Goal: Information Seeking & Learning: Learn about a topic

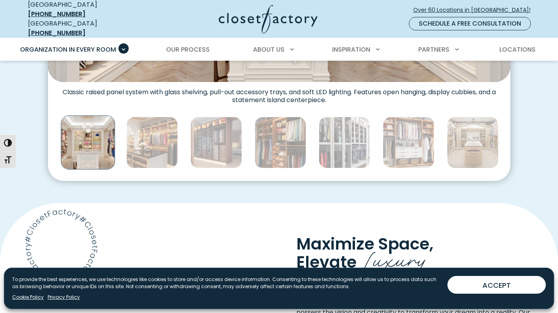
scroll to position [455, 0]
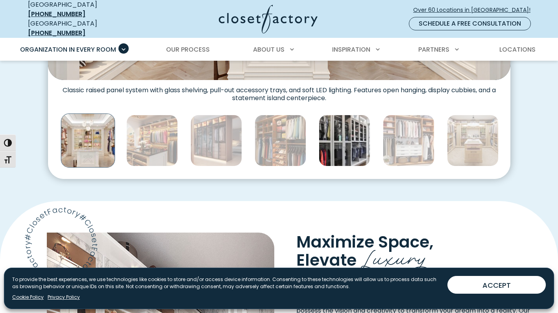
click at [345, 144] on img "Thumbnail Gallery" at bounding box center [345, 141] width 52 height 52
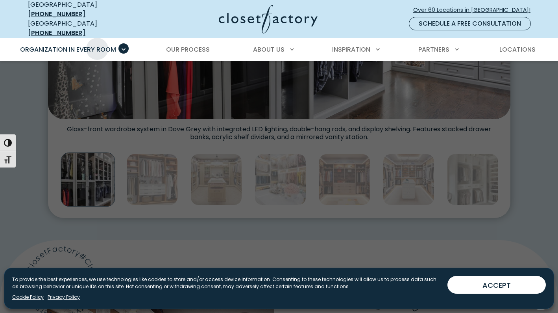
scroll to position [415, 0]
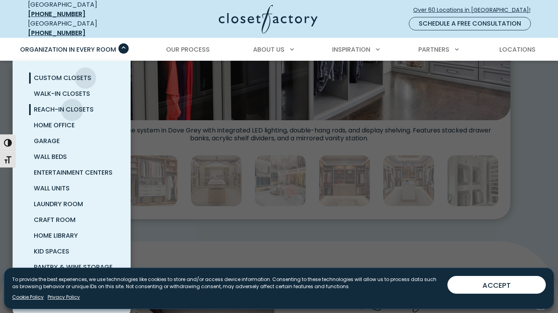
click at [72, 105] on span "Reach-In Closets" at bounding box center [64, 109] width 60 height 9
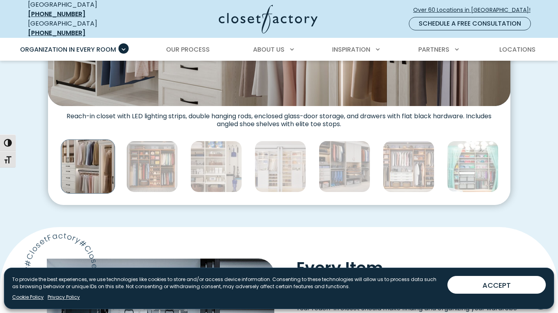
scroll to position [413, 0]
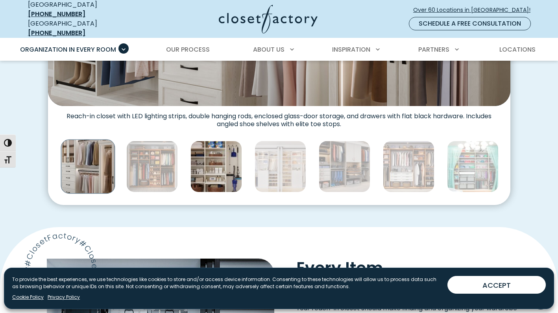
click at [223, 179] on img "Thumbnail Gallery" at bounding box center [217, 167] width 52 height 52
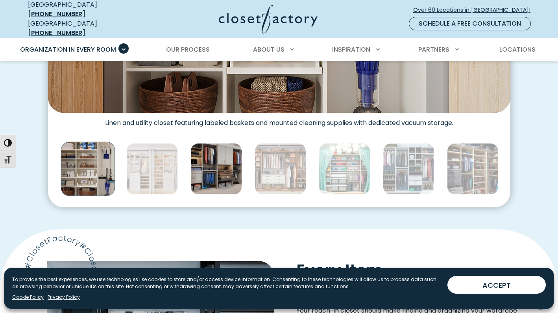
scroll to position [411, 0]
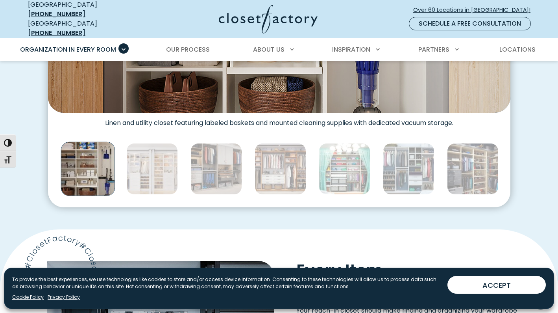
click at [315, 172] on div "Thumbnail Gallery" at bounding box center [344, 169] width 1739 height 58
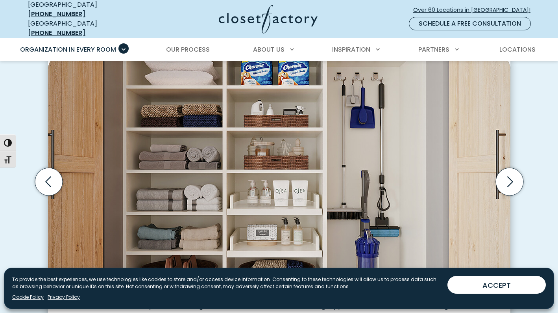
scroll to position [230, 0]
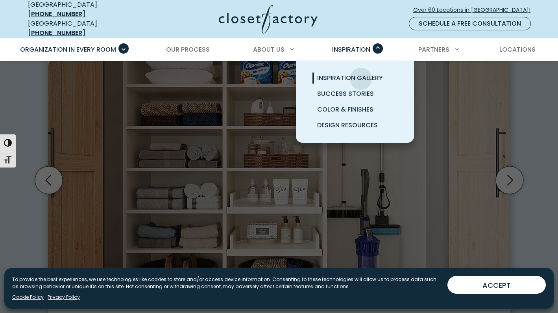
click at [361, 73] on span "Inspiration Gallery" at bounding box center [350, 77] width 66 height 9
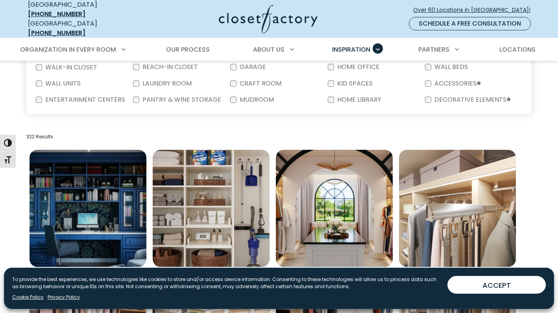
scroll to position [184, 0]
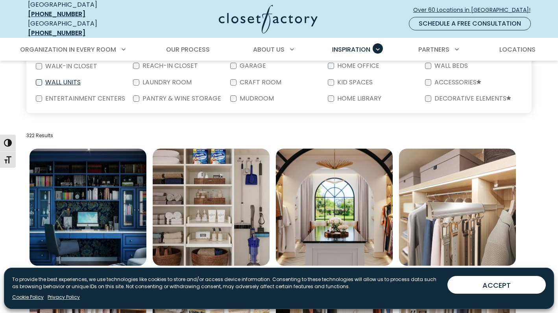
click at [59, 79] on label "Wall Units" at bounding box center [62, 82] width 40 height 6
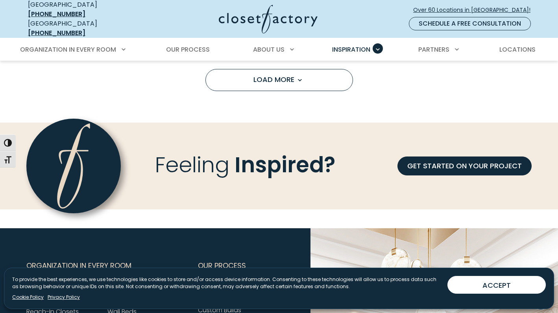
scroll to position [724, 0]
